Goal: Contribute content

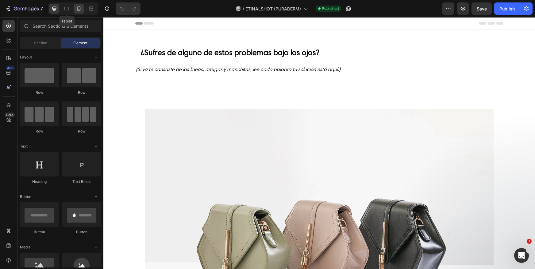
click at [77, 10] on icon at bounding box center [79, 9] width 6 height 6
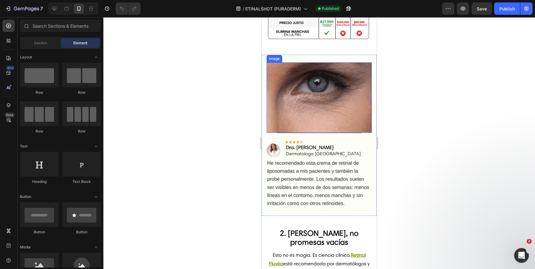
click at [318, 89] on img at bounding box center [319, 97] width 105 height 70
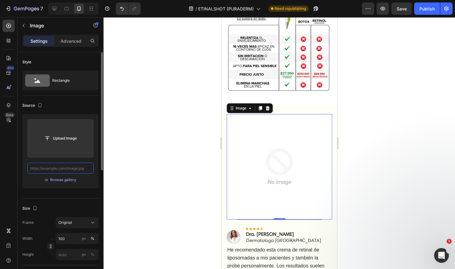
paste input "[URL][DOMAIN_NAME]"
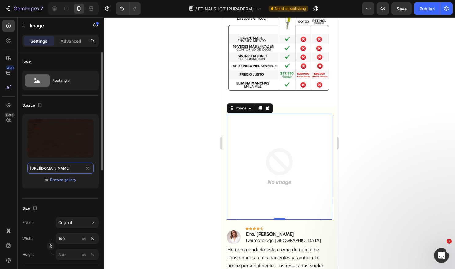
type input "[URL][DOMAIN_NAME]"
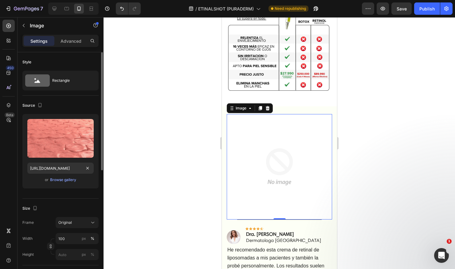
scroll to position [0, 0]
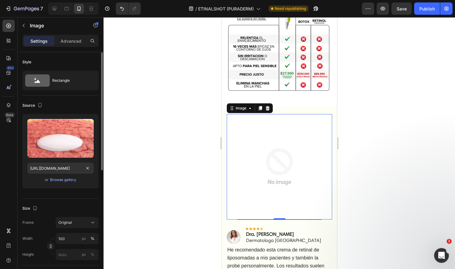
click at [96, 152] on div "Upload Image [URL][DOMAIN_NAME] or Browse gallery" at bounding box center [60, 151] width 76 height 74
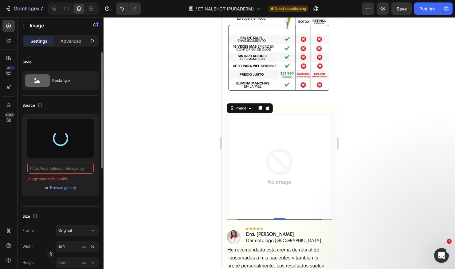
type input "[URL][DOMAIN_NAME]"
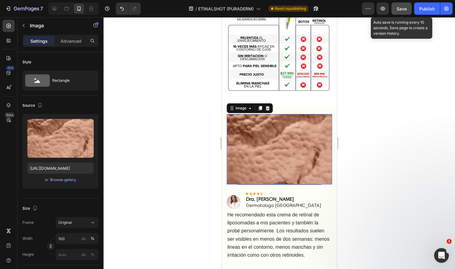
click at [403, 9] on span "Save" at bounding box center [401, 8] width 10 height 5
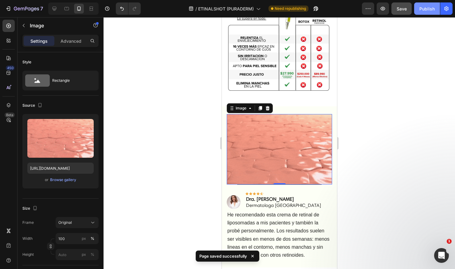
click at [420, 14] on button "Publish" at bounding box center [427, 8] width 26 height 12
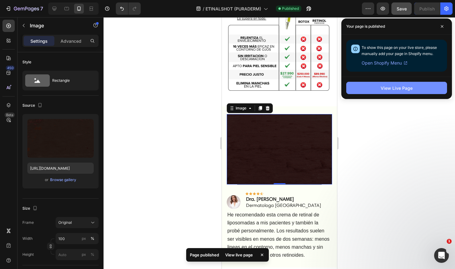
click at [400, 91] on button "View Live Page" at bounding box center [396, 88] width 101 height 12
